Goal: Transaction & Acquisition: Purchase product/service

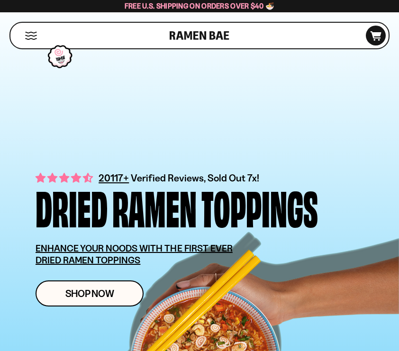
click at [31, 38] on button "Mobile Menu Trigger" at bounding box center [31, 36] width 13 height 8
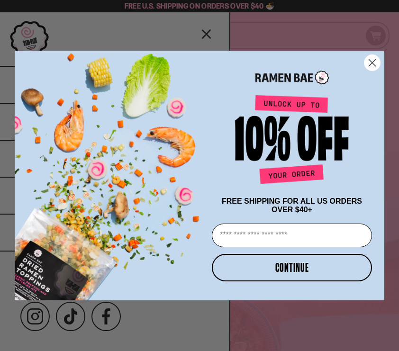
click at [370, 63] on icon "Close dialog" at bounding box center [372, 63] width 7 height 7
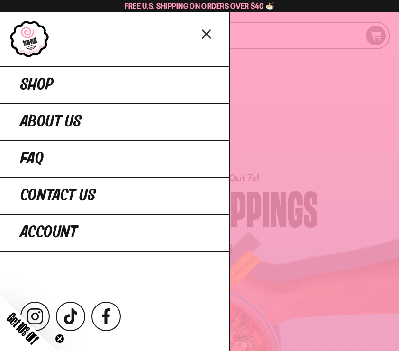
click at [210, 36] on icon "Close menu" at bounding box center [206, 34] width 17 height 18
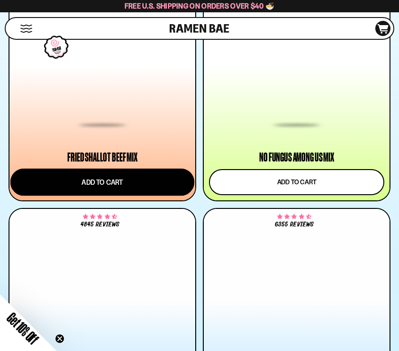
scroll to position [1115, 0]
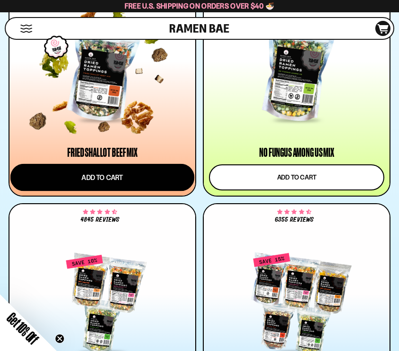
click at [158, 172] on button "Add to cart" at bounding box center [102, 177] width 184 height 27
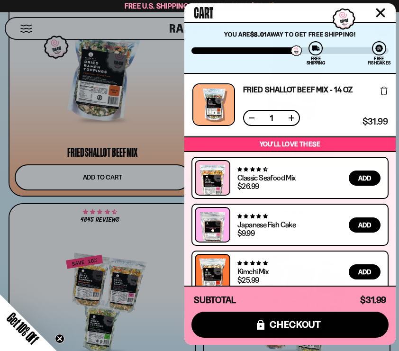
click at [382, 14] on icon "Close cart" at bounding box center [380, 13] width 9 height 9
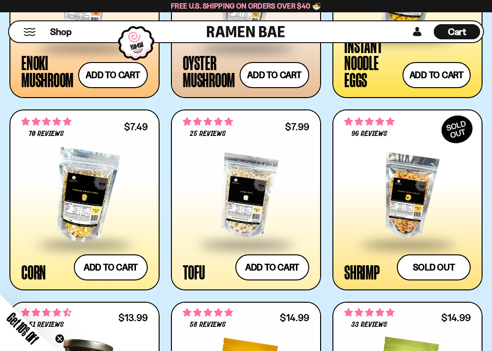
scroll to position [0, 0]
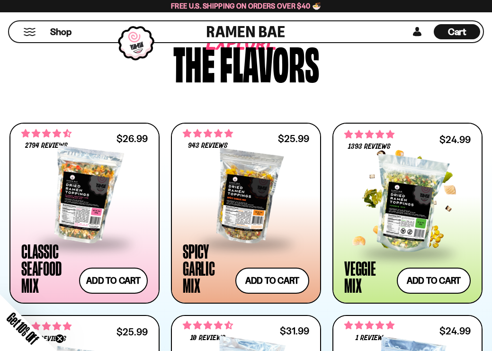
click at [398, 205] on div at bounding box center [407, 204] width 126 height 95
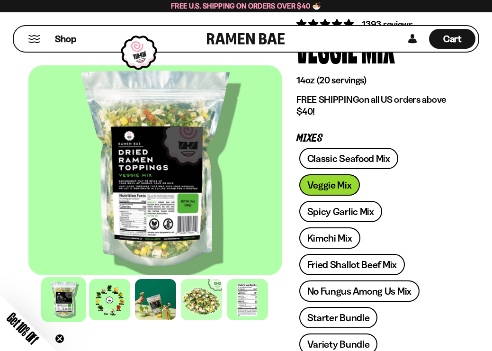
scroll to position [80, 0]
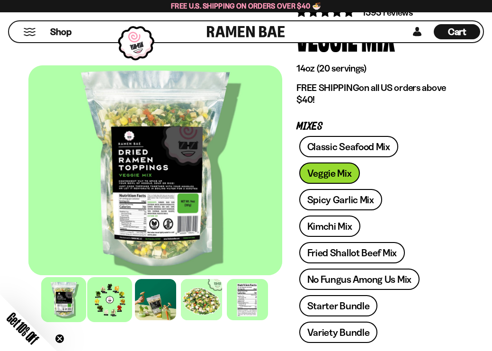
click at [110, 300] on div at bounding box center [109, 300] width 45 height 45
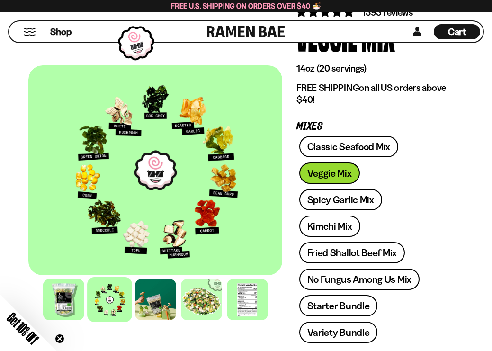
scroll to position [0, 0]
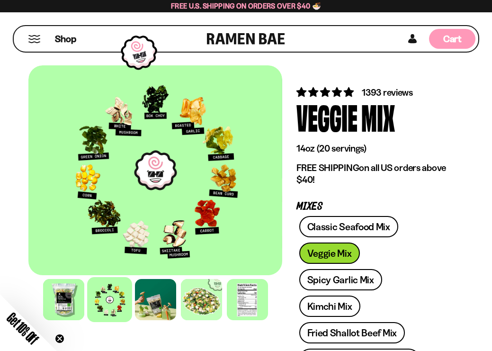
click at [466, 45] on div "Cart D0381C2F-513E-4F90-8A41-6F0A75DCBAAA" at bounding box center [452, 39] width 46 height 20
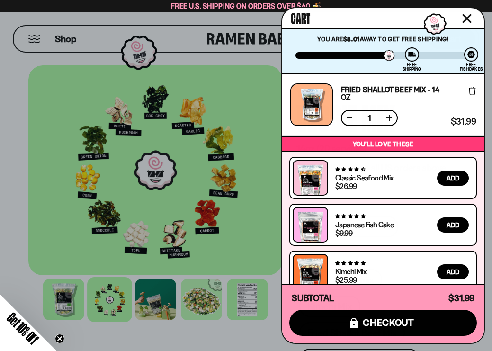
click at [311, 102] on div at bounding box center [311, 104] width 43 height 43
click at [366, 88] on link "Fried Shallot Beef Mix - 14 OZ" at bounding box center [394, 93] width 107 height 15
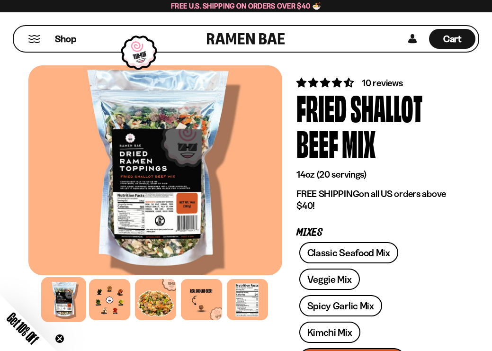
scroll to position [11, 0]
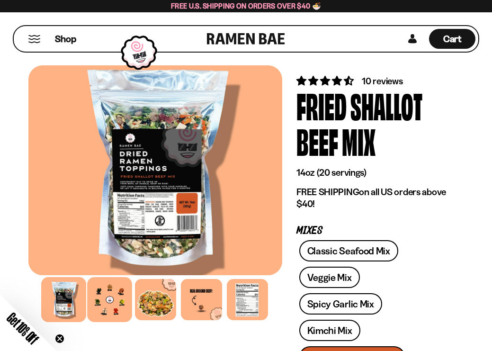
click at [114, 287] on div at bounding box center [109, 300] width 45 height 45
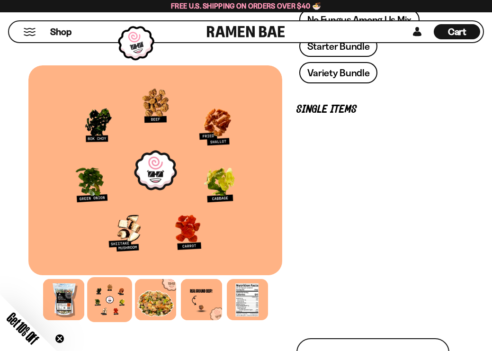
scroll to position [391, 0]
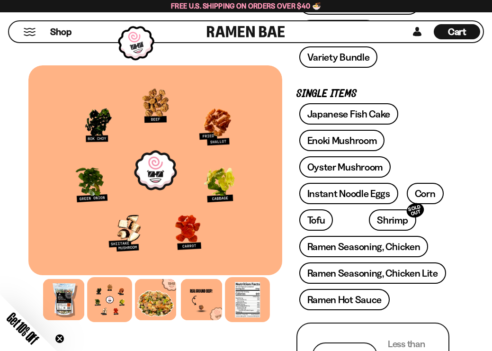
click at [244, 300] on div at bounding box center [247, 300] width 45 height 45
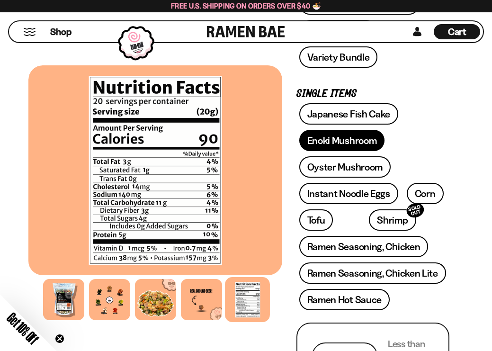
click at [353, 130] on link "Enoki Mushroom" at bounding box center [342, 140] width 86 height 21
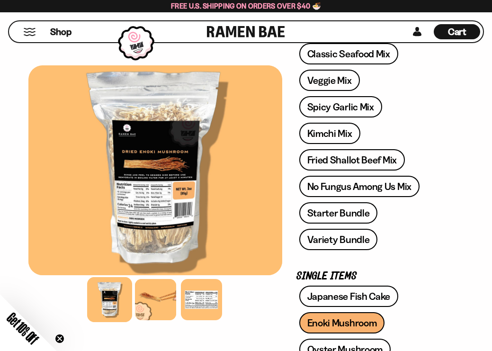
scroll to position [211, 0]
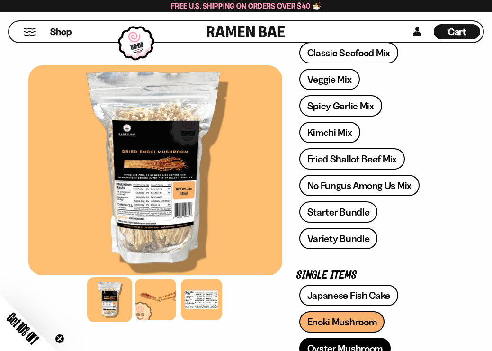
click at [340, 338] on link "Oyster Mushroom" at bounding box center [345, 348] width 92 height 21
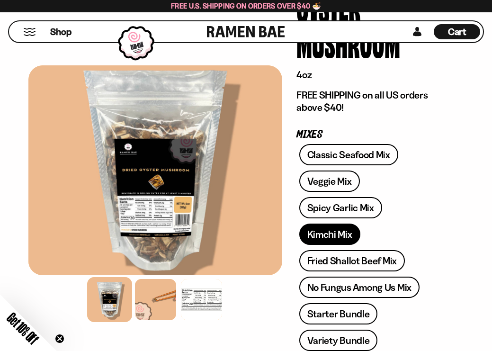
scroll to position [111, 0]
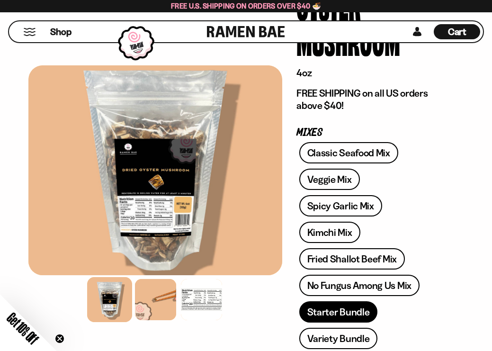
click at [337, 301] on link "Starter Bundle" at bounding box center [338, 311] width 79 height 21
